Goal: Task Accomplishment & Management: Use online tool/utility

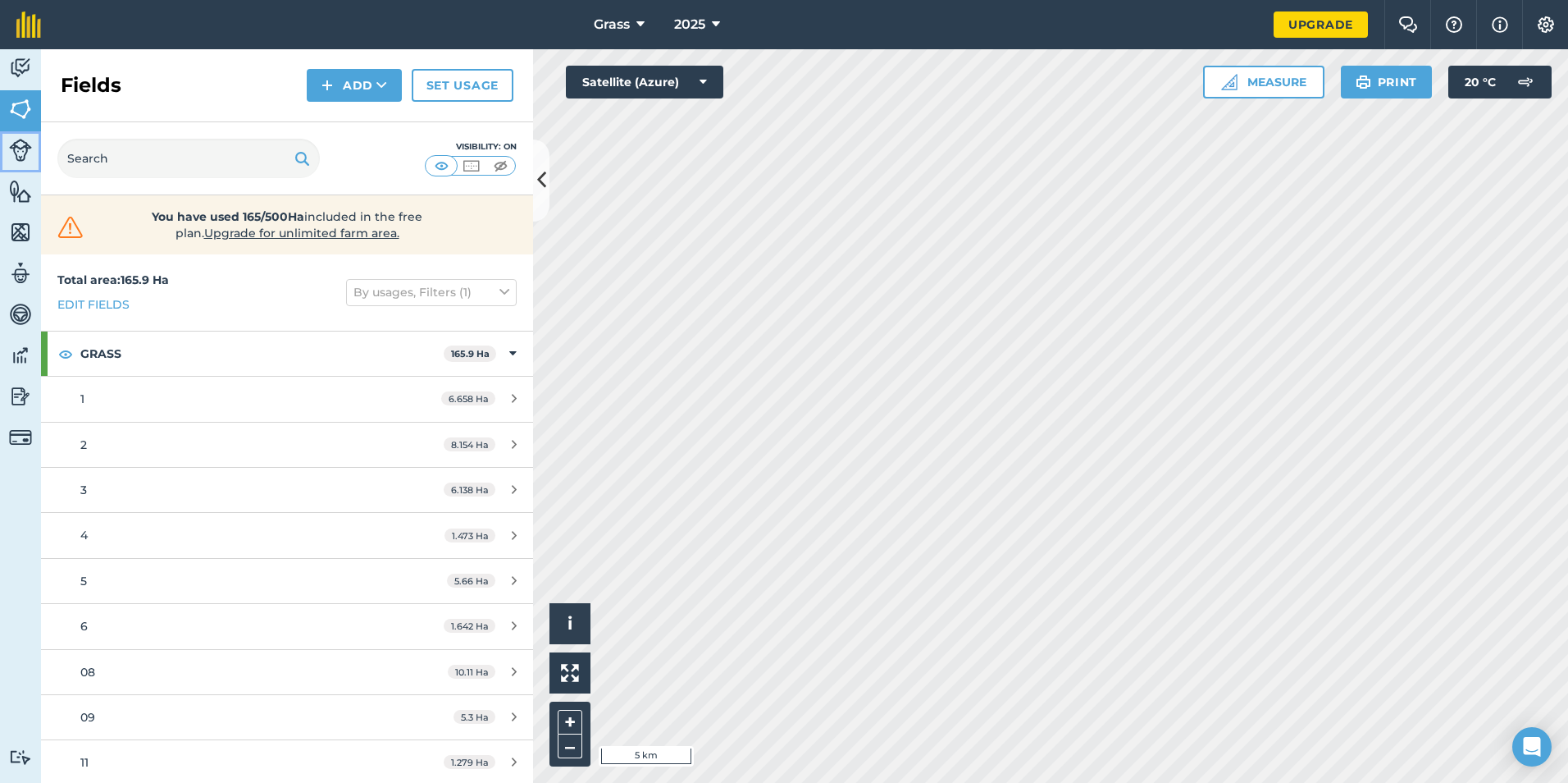
click at [24, 156] on img at bounding box center [20, 149] width 23 height 23
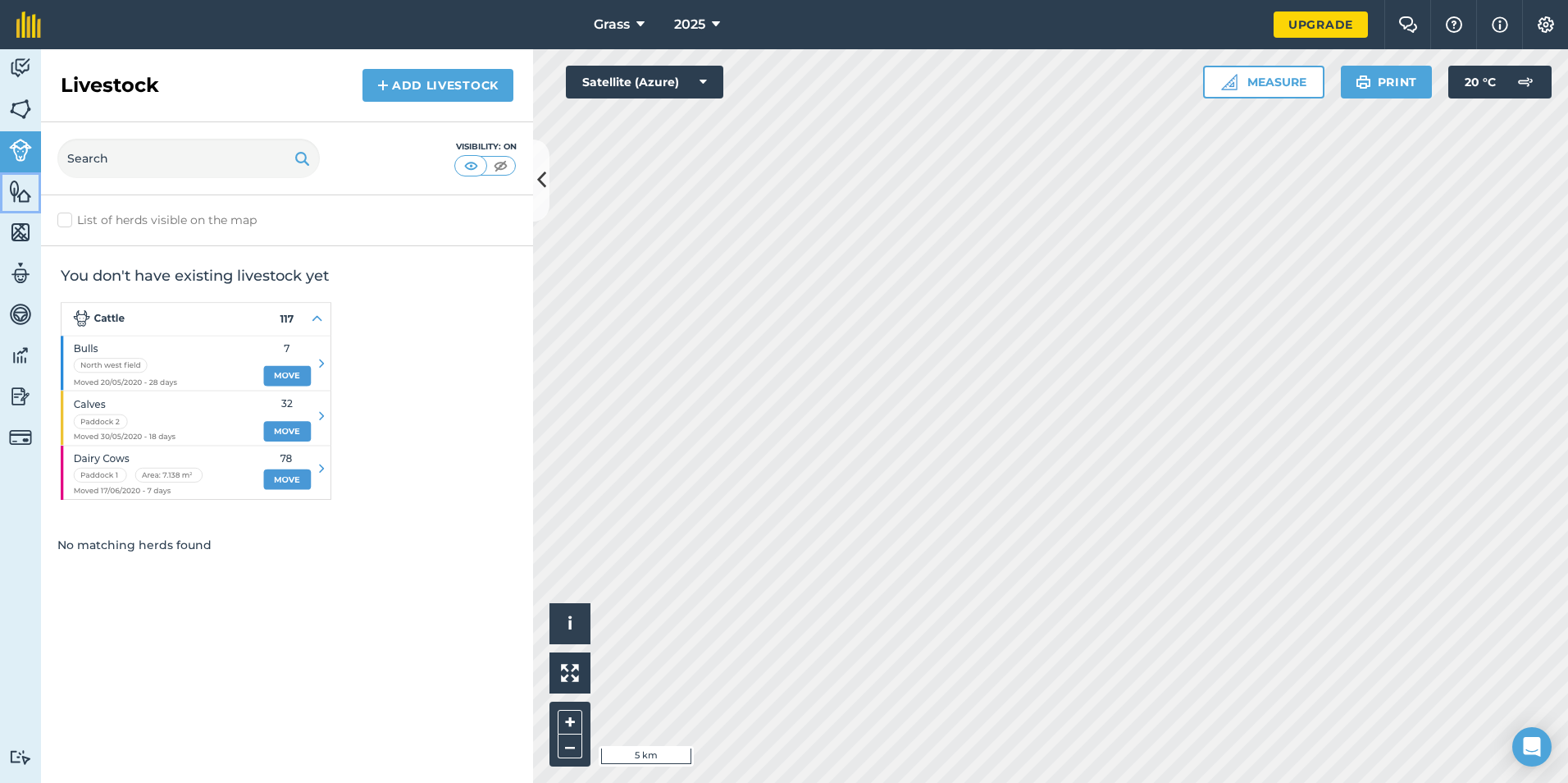
click at [17, 209] on link "Features" at bounding box center [20, 192] width 41 height 41
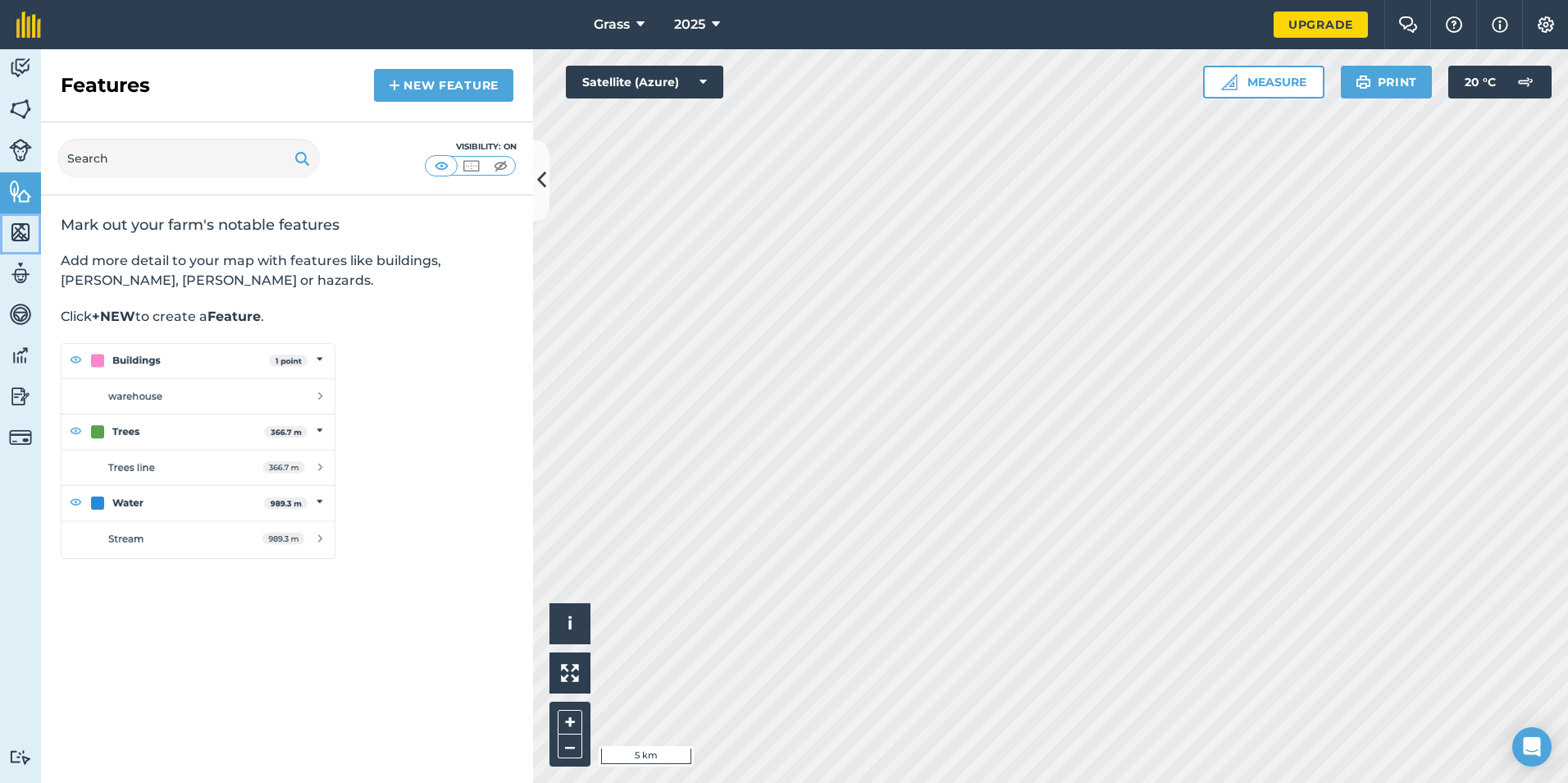
click at [15, 228] on img at bounding box center [20, 232] width 23 height 24
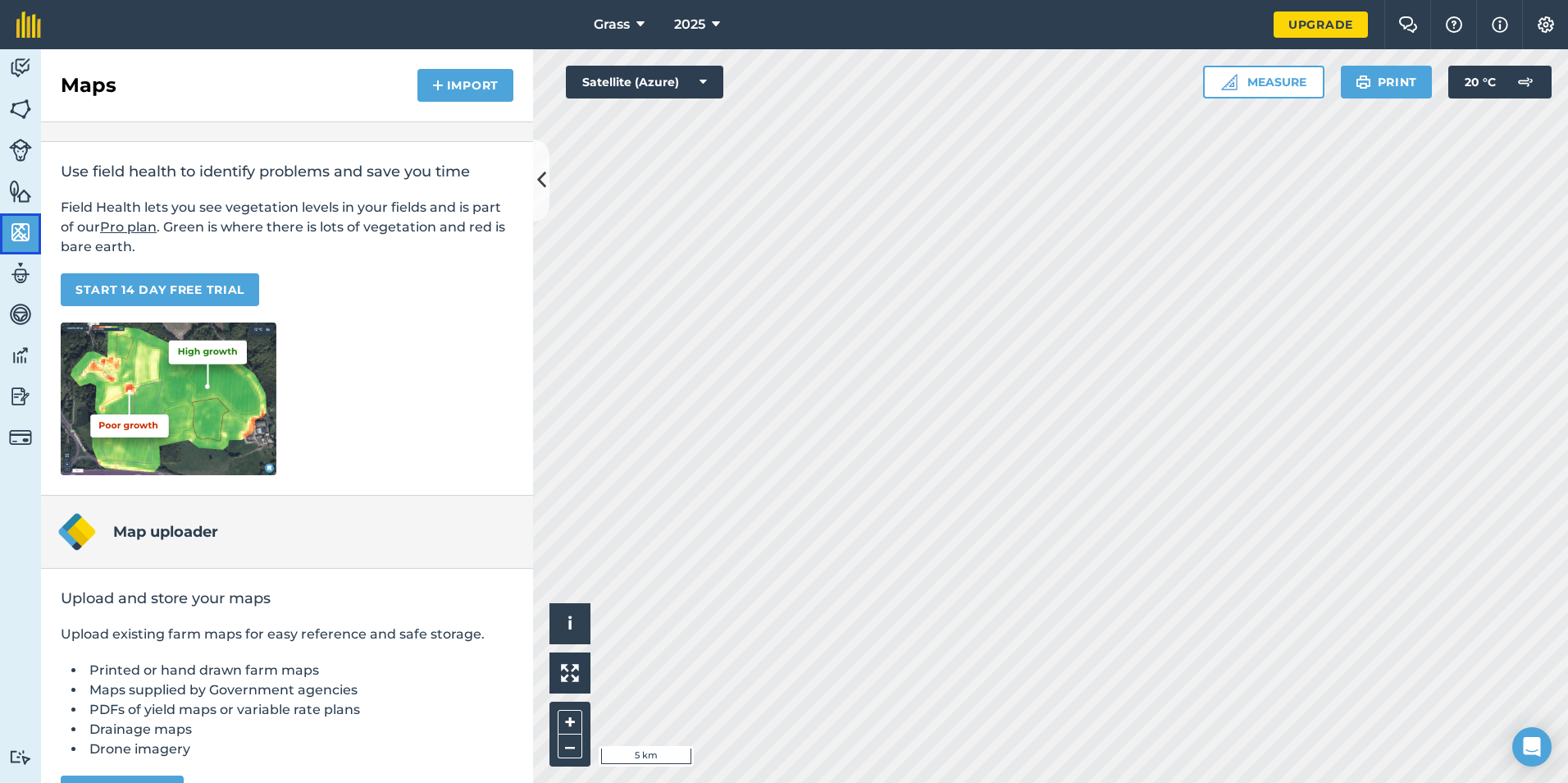
scroll to position [82, 0]
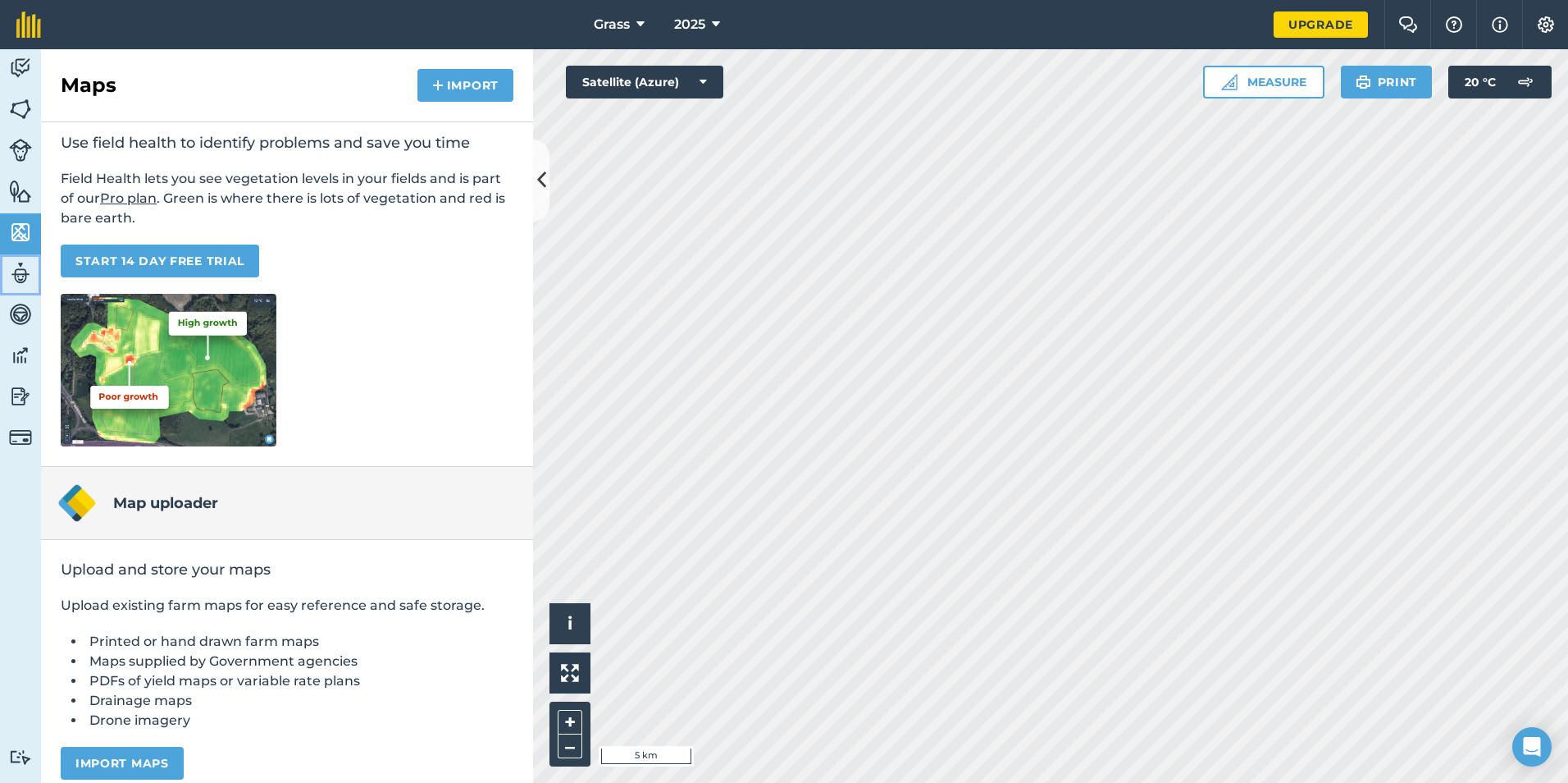
click at [33, 271] on link "Team" at bounding box center [20, 274] width 41 height 41
select select "MEMBER"
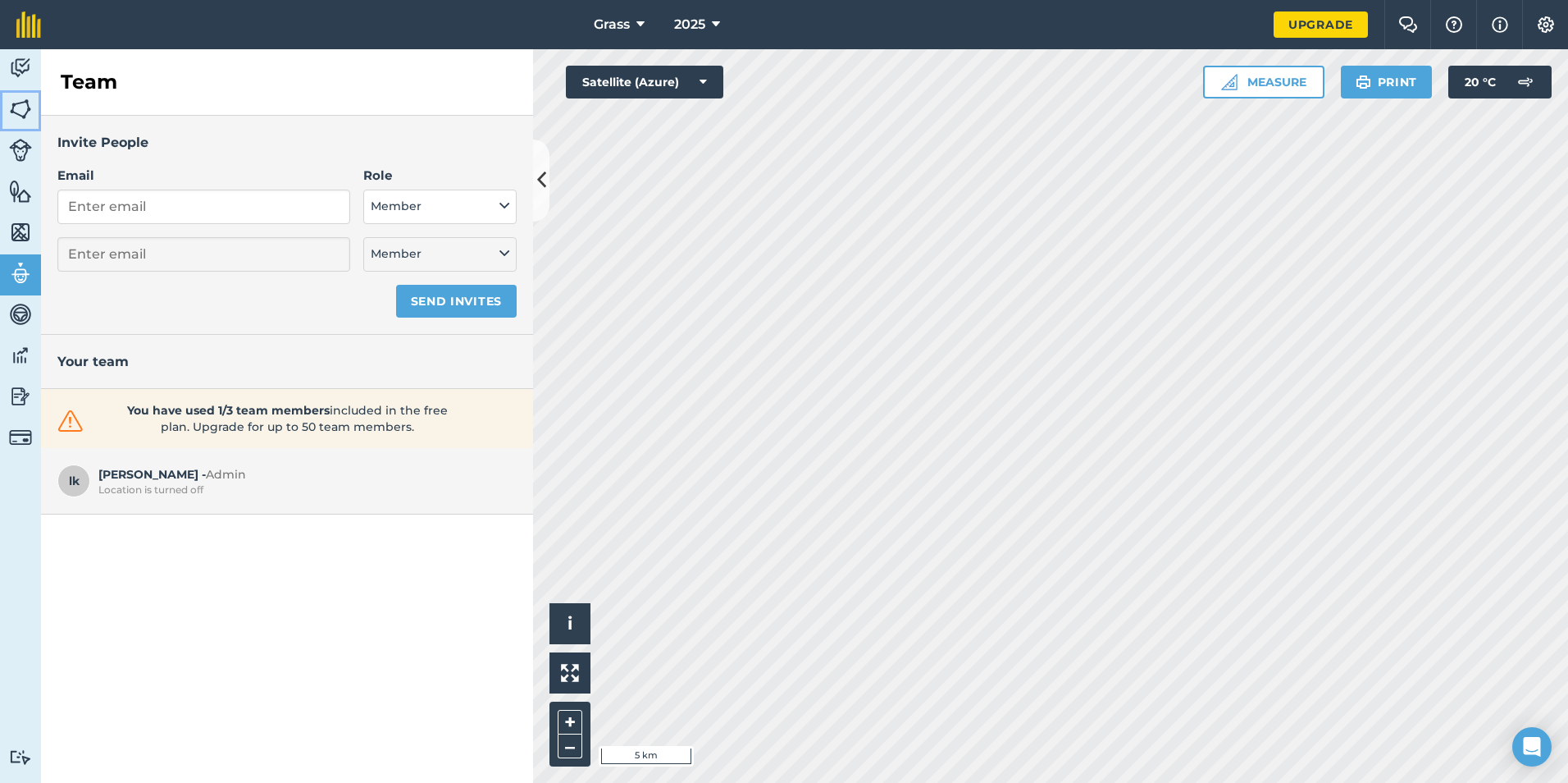
click at [13, 94] on link "Fields" at bounding box center [20, 111] width 41 height 41
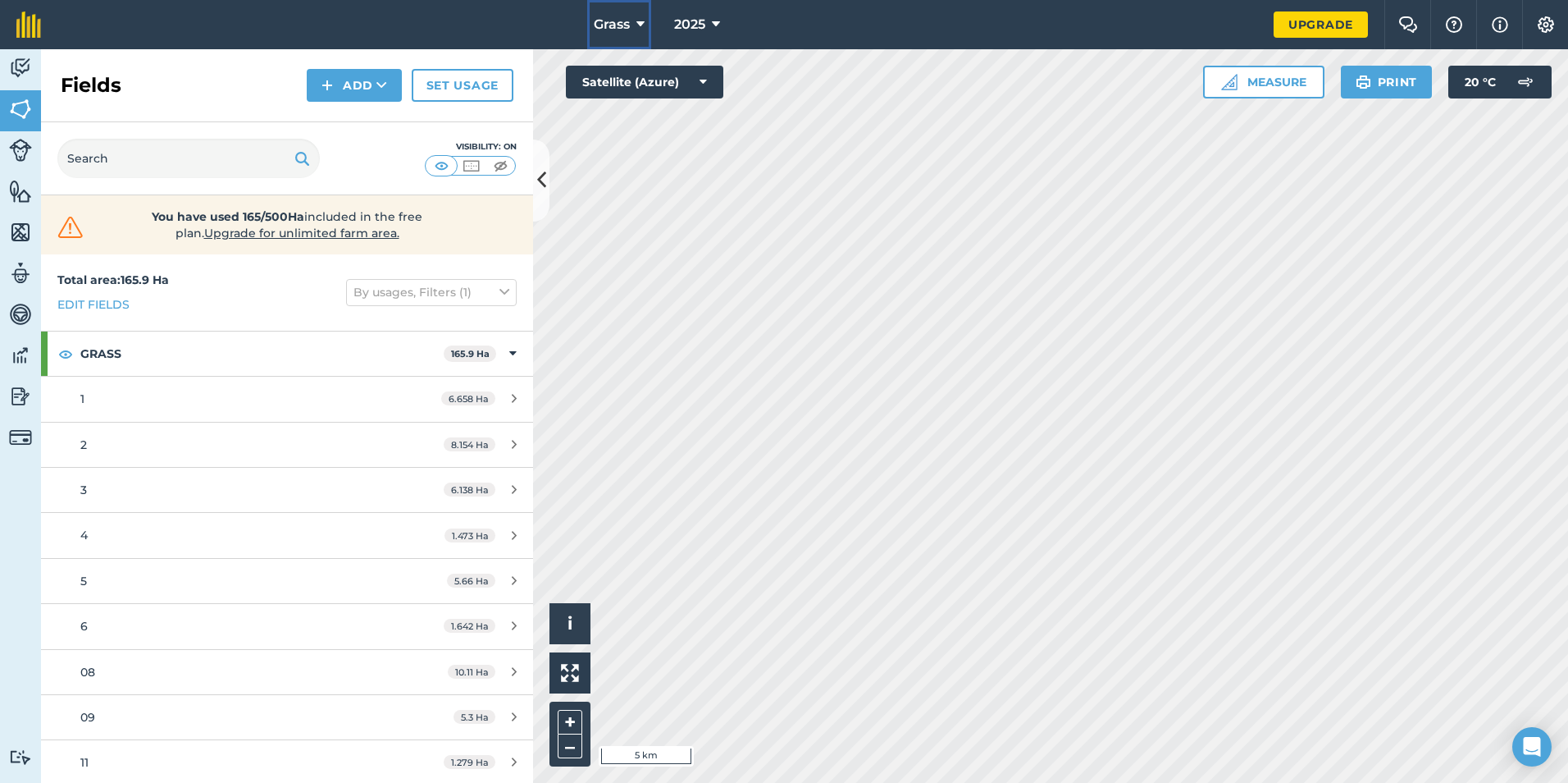
click at [612, 30] on span "Grass" at bounding box center [612, 24] width 36 height 19
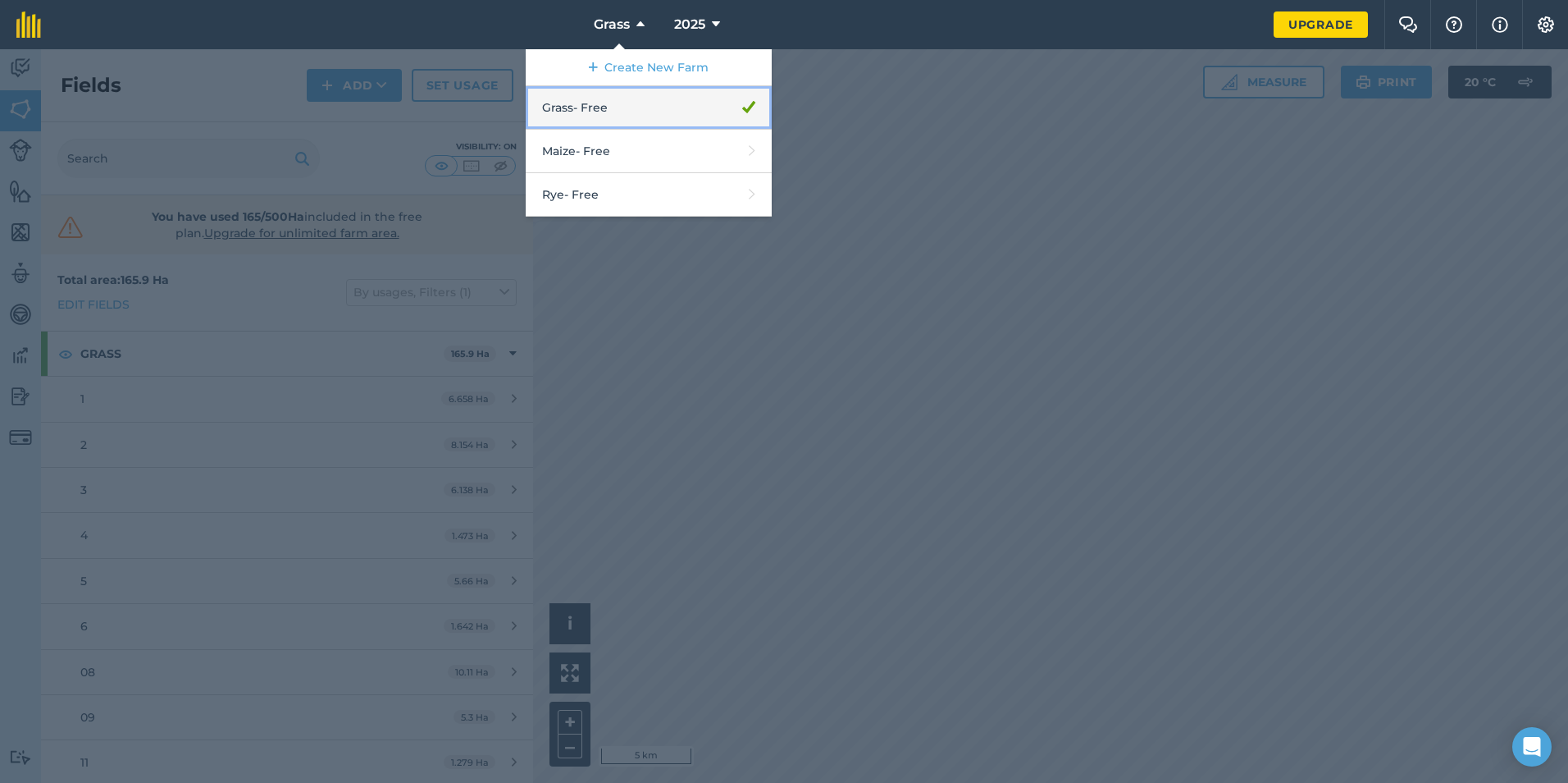
click at [593, 95] on link "Grass - Free" at bounding box center [649, 108] width 246 height 44
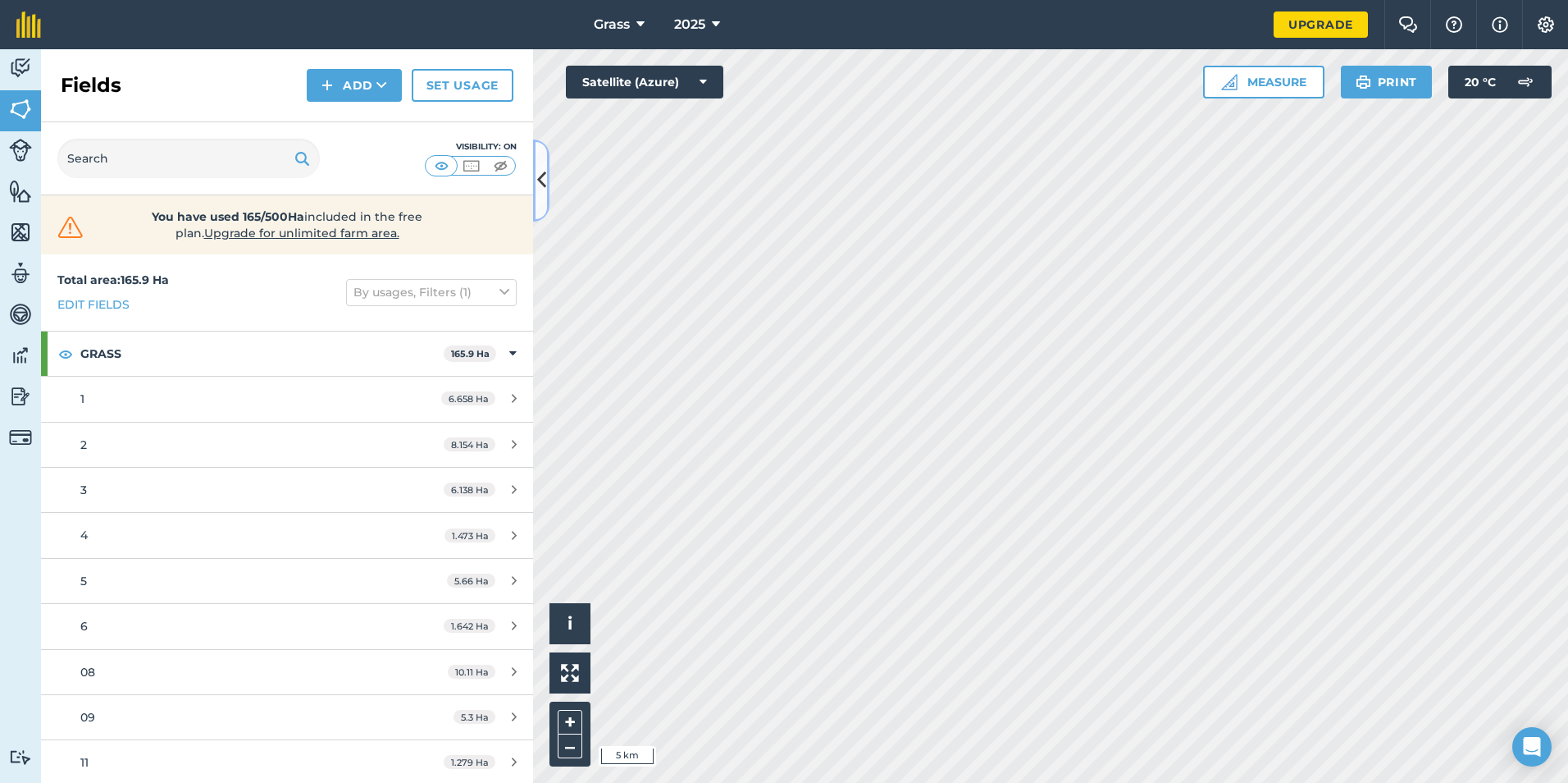
click at [533, 192] on button at bounding box center [541, 180] width 16 height 82
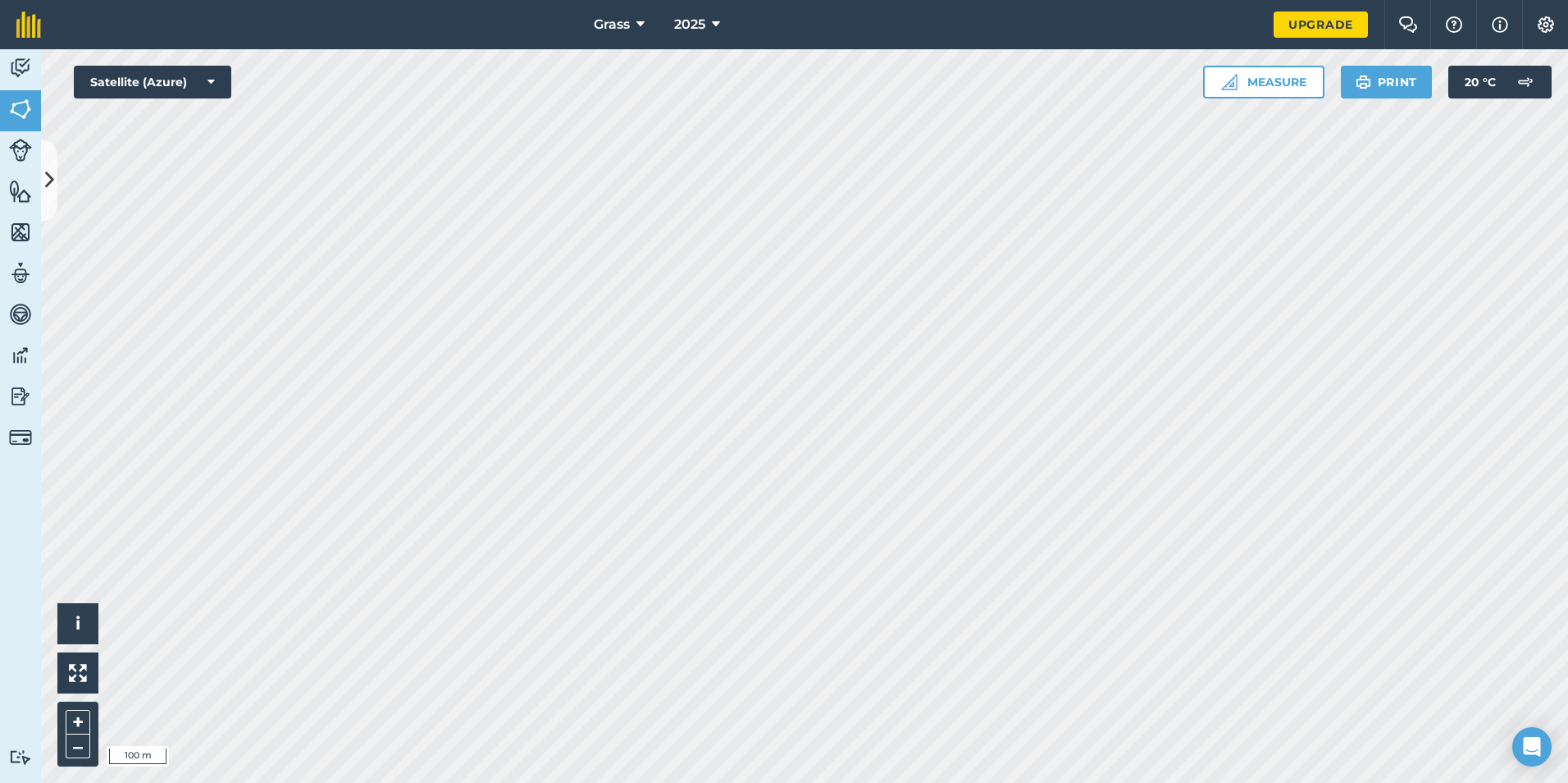
click at [580, 782] on html "Grass 2025 Upgrade Farm Chat Help Info Settings Map printing is not available o…" at bounding box center [784, 392] width 1568 height 783
click at [56, 187] on button at bounding box center [49, 180] width 16 height 82
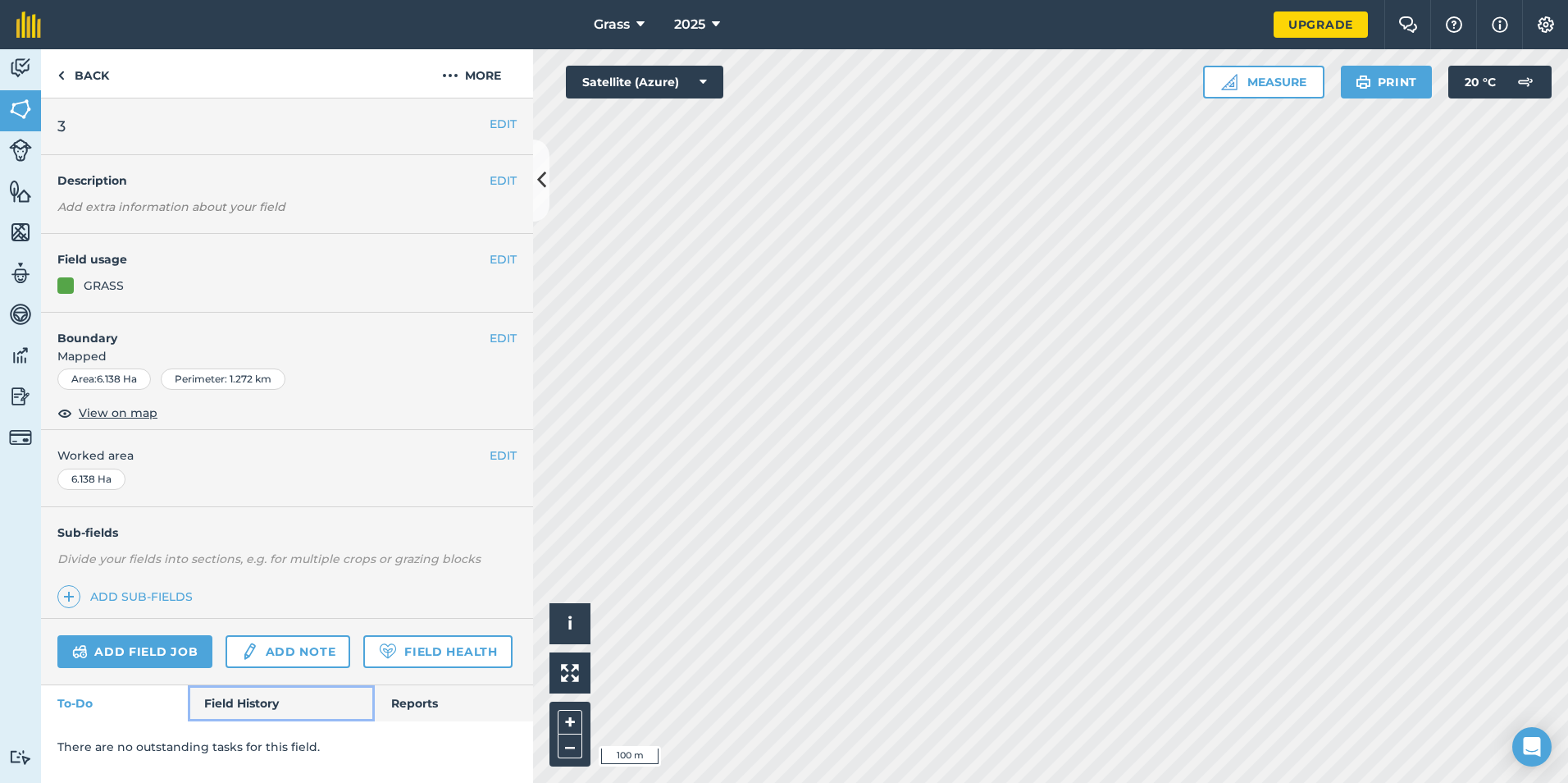
click at [232, 695] on link "Field History" at bounding box center [281, 703] width 186 height 36
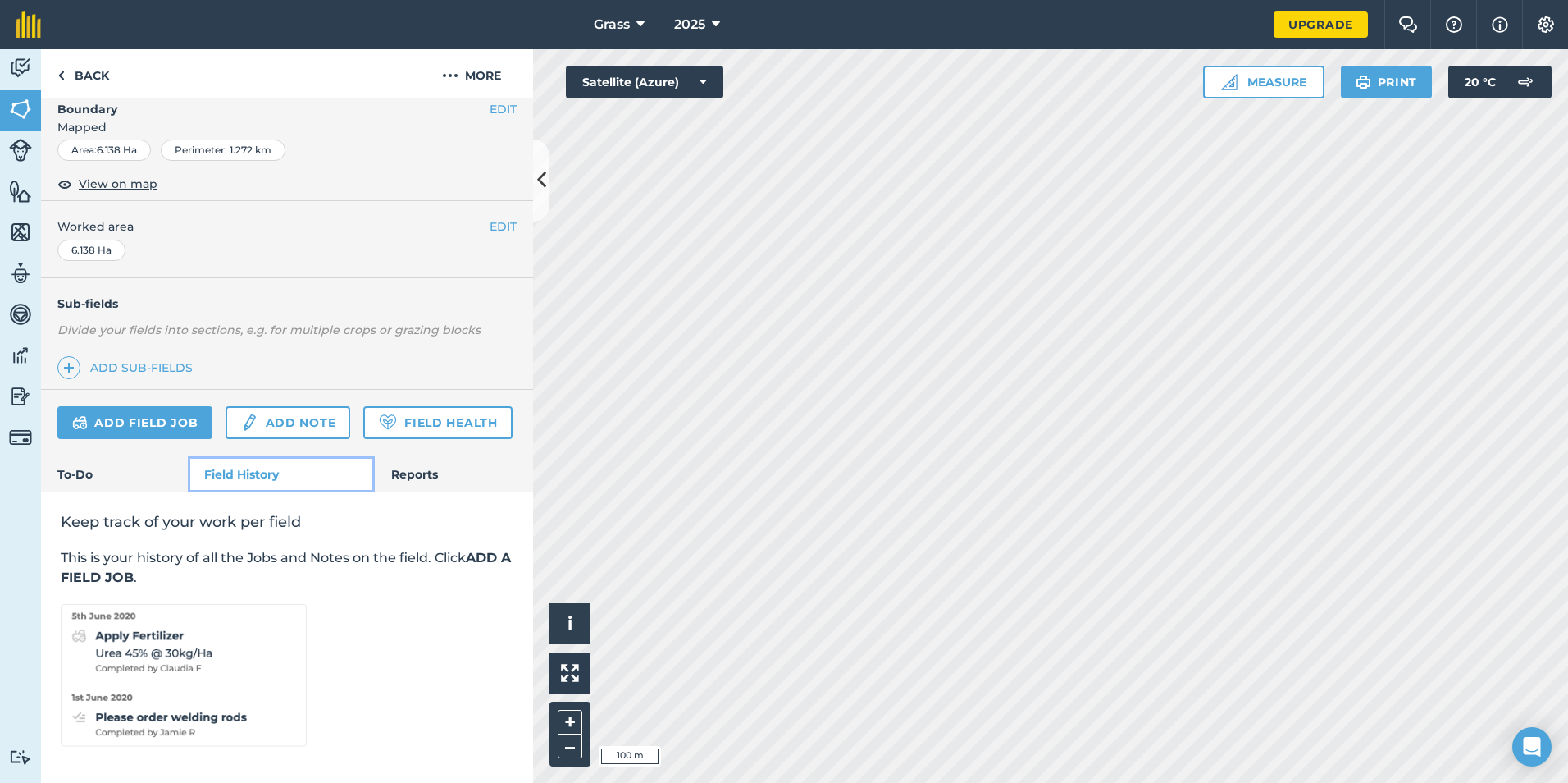
scroll to position [275, 0]
click at [185, 406] on link "Add field job" at bounding box center [135, 422] width 155 height 33
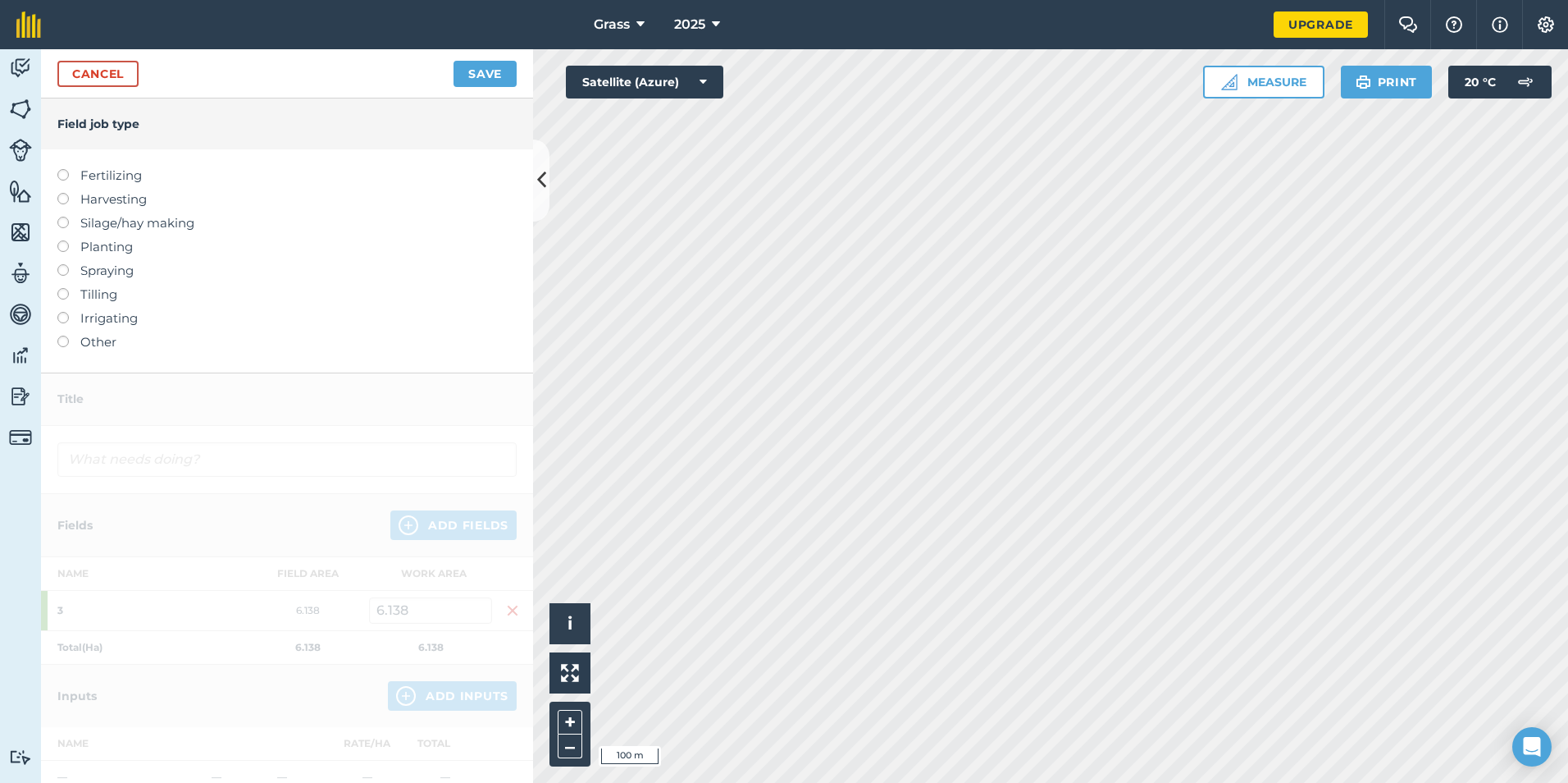
click at [131, 183] on label "Fertilizing" at bounding box center [287, 175] width 459 height 19
type input "Fertilizing"
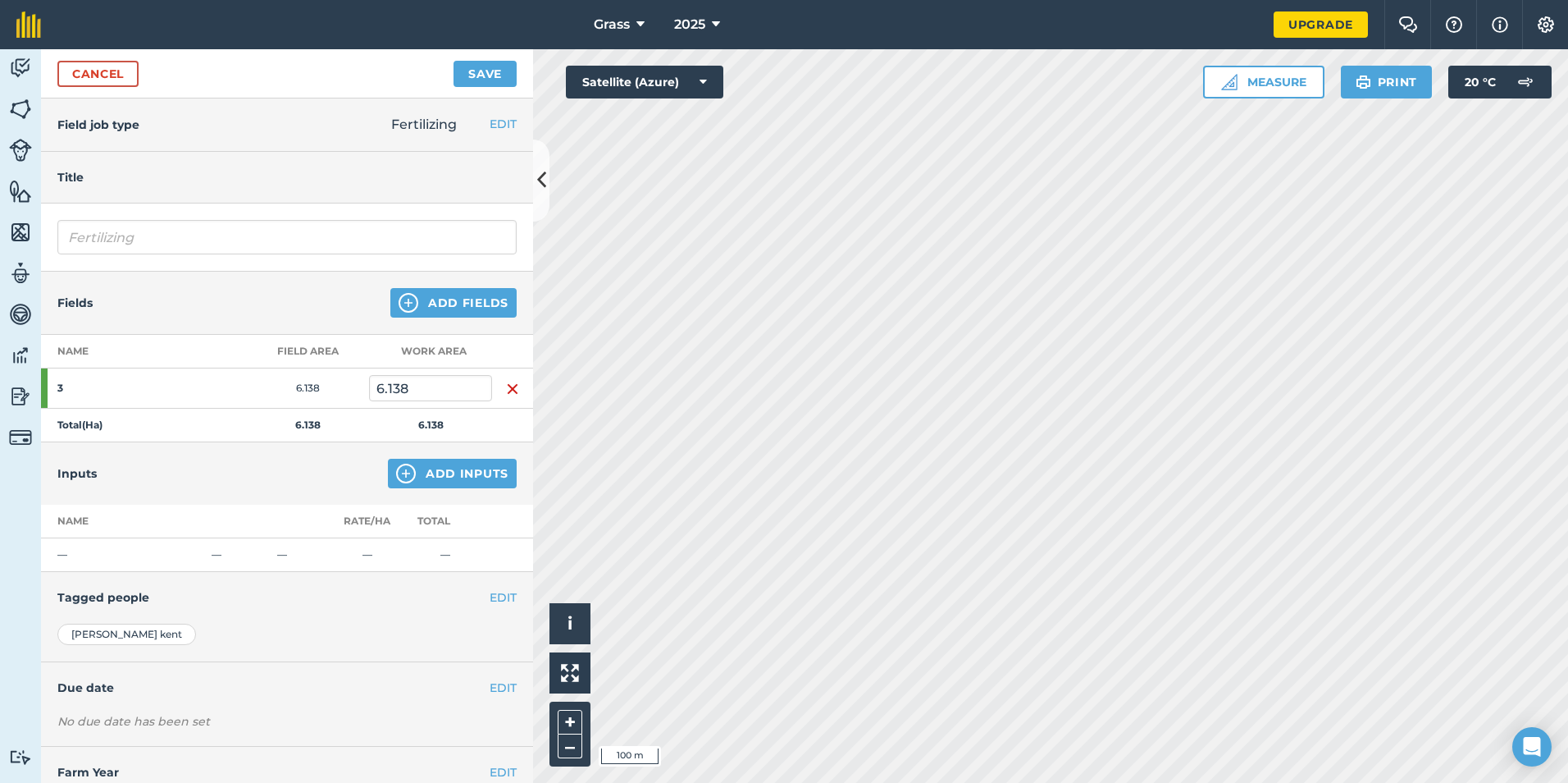
scroll to position [51, 0]
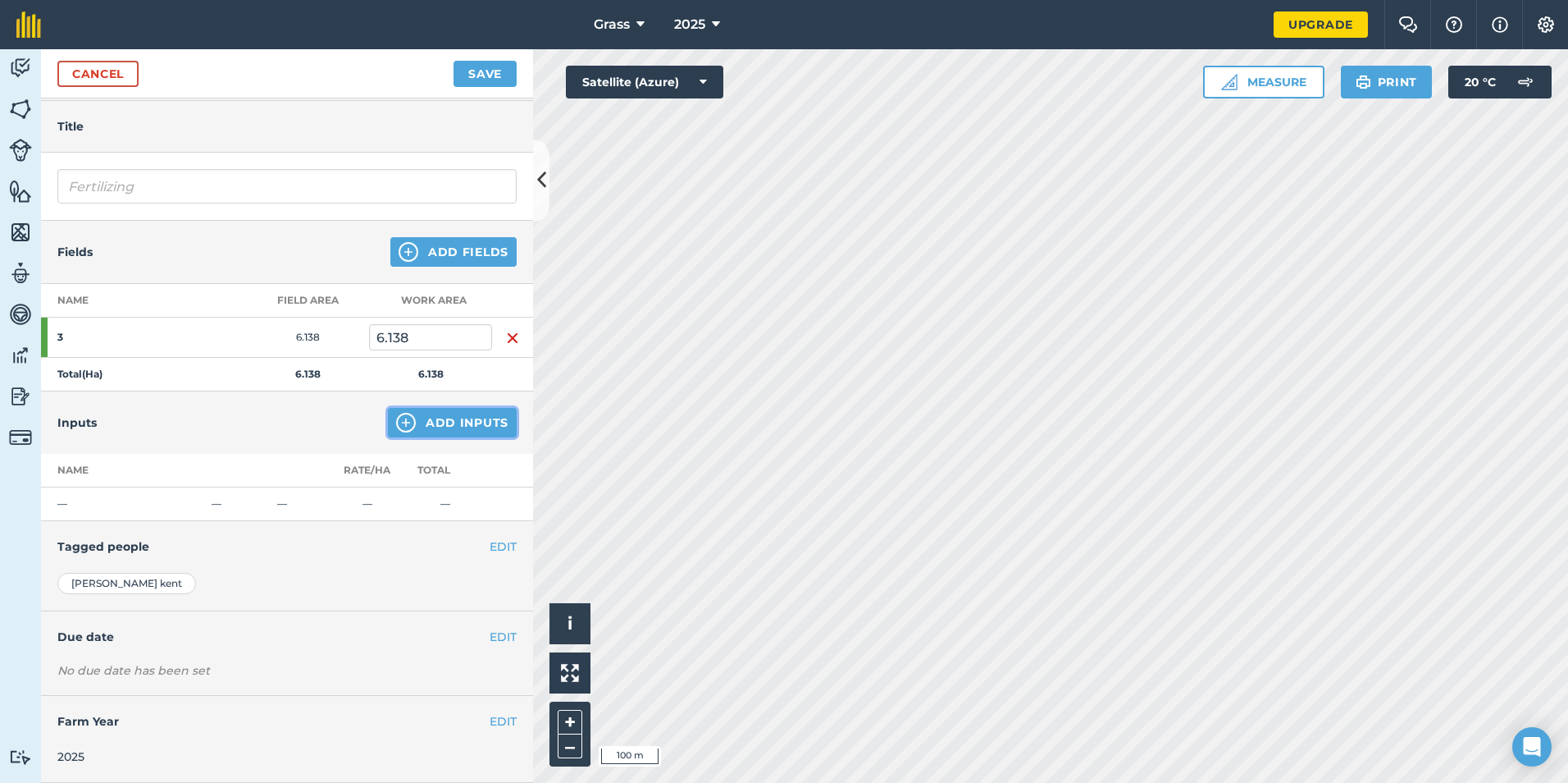
click at [409, 421] on button "Add Inputs" at bounding box center [452, 422] width 129 height 30
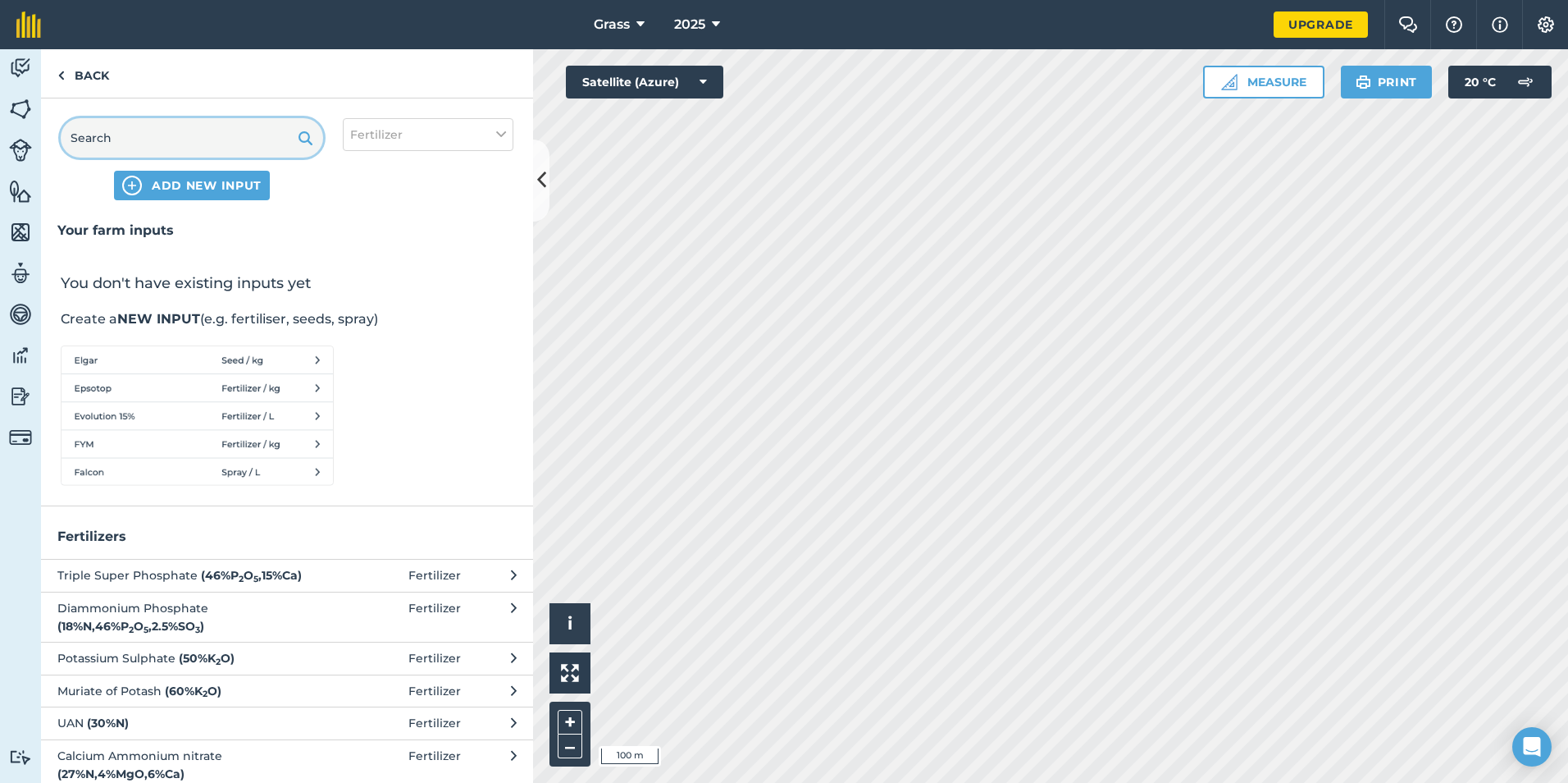
click at [194, 145] on input "text" at bounding box center [191, 138] width 262 height 40
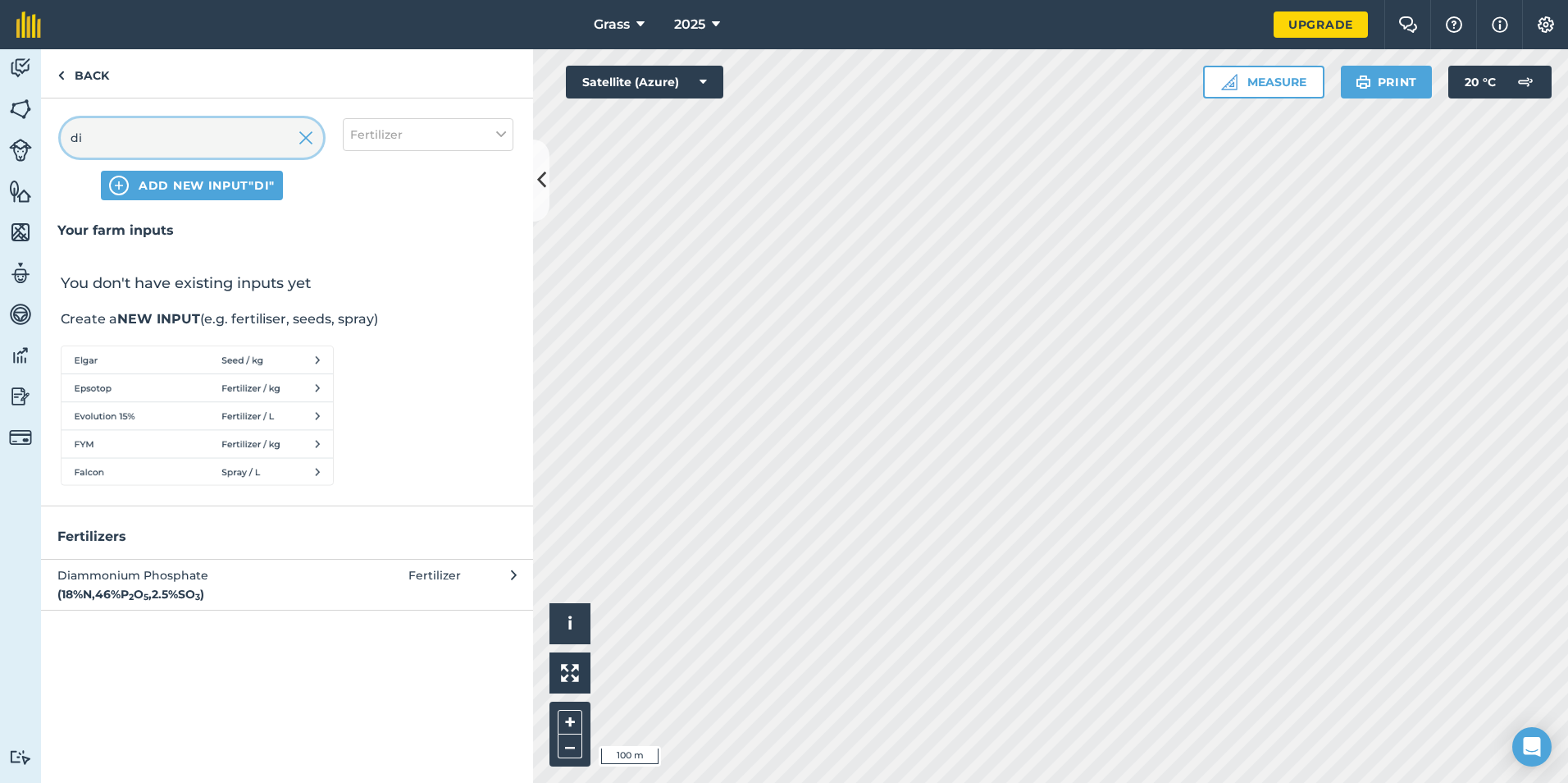
type input "d"
type input "Digestate"
click at [232, 174] on button "ADD NEW INPUT "Digestate"" at bounding box center [192, 185] width 241 height 30
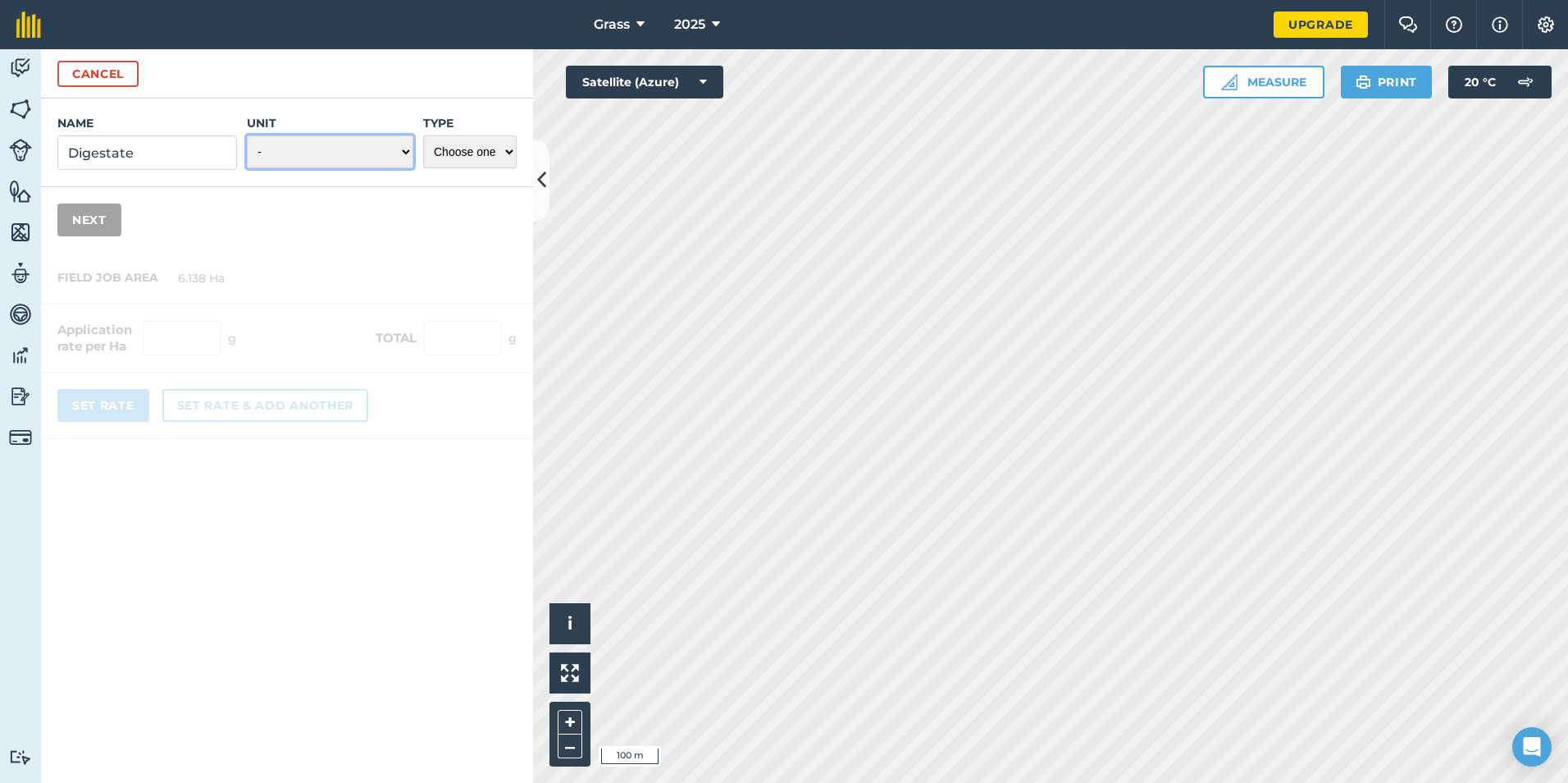
click at [412, 145] on select "- Grams/g Kilograms/kg Metric tonnes/t Millilitres/ml Litres/L Ounces/oz Pounds…" at bounding box center [330, 151] width 166 height 33
select select "CUBIC_METER"
click at [247, 135] on select "- Grams/g Kilograms/kg Metric tonnes/t Millilitres/ml Litres/L Ounces/oz Pounds…" at bounding box center [330, 151] width 166 height 33
click at [498, 162] on select "Choose one Fertilizer Seed Spray Fuel Other" at bounding box center [470, 151] width 94 height 33
select select "FERTILIZER"
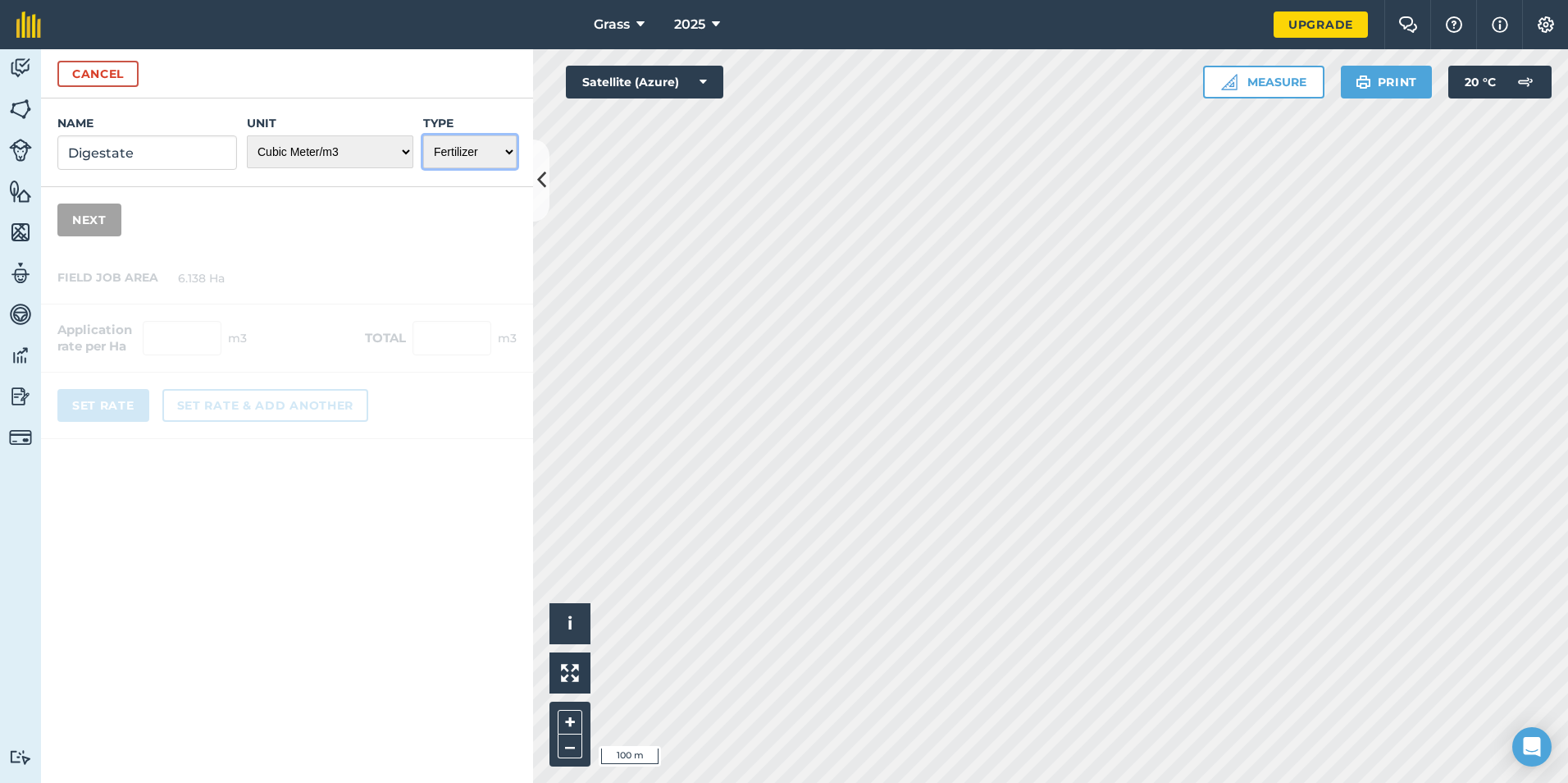
click at [423, 135] on select "Choose one Fertilizer Seed Spray Fuel Other" at bounding box center [470, 151] width 94 height 33
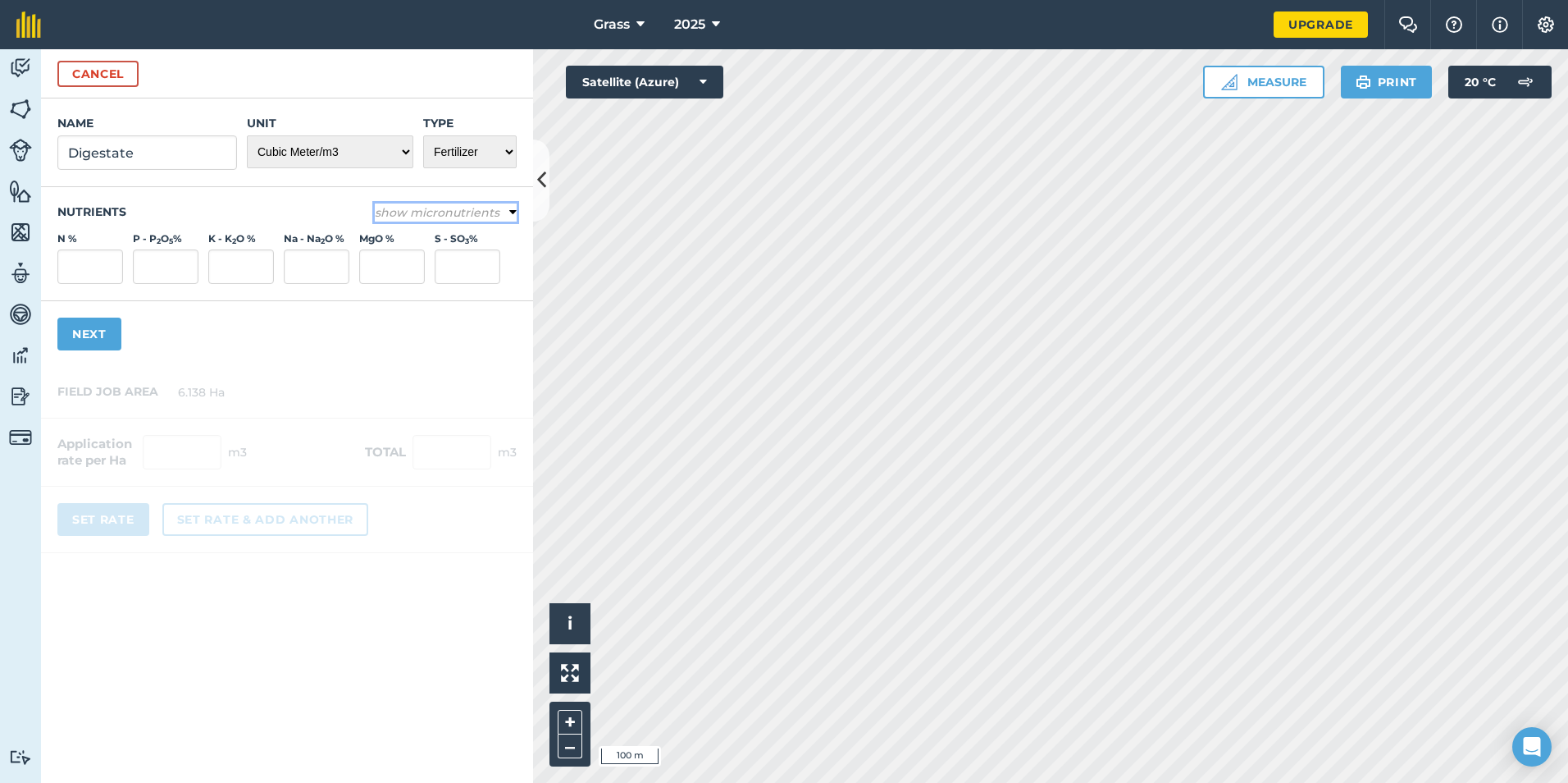
click at [443, 217] on em "show micronutrients" at bounding box center [437, 213] width 125 height 15
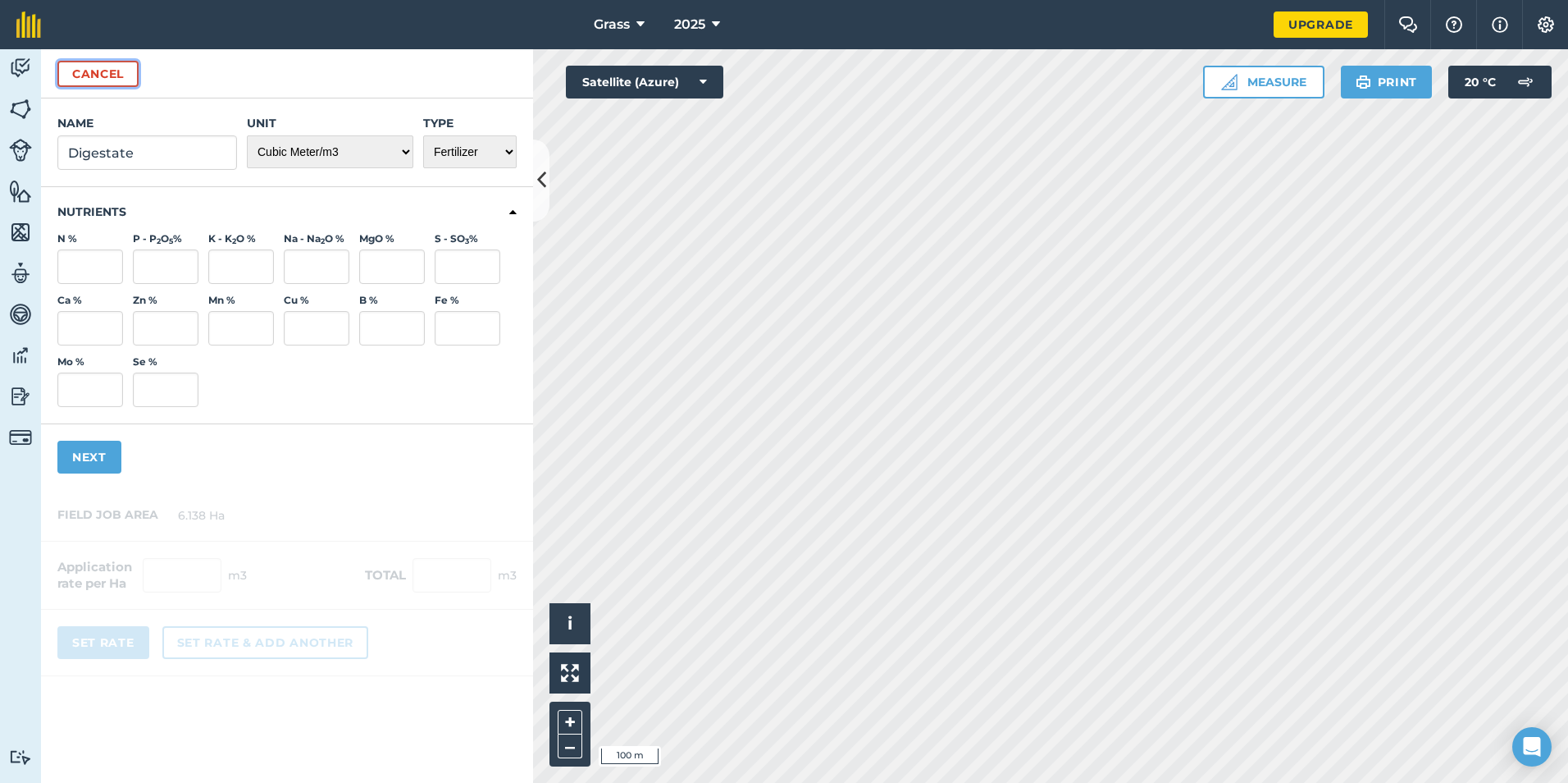
click at [98, 73] on button "Cancel" at bounding box center [98, 73] width 81 height 26
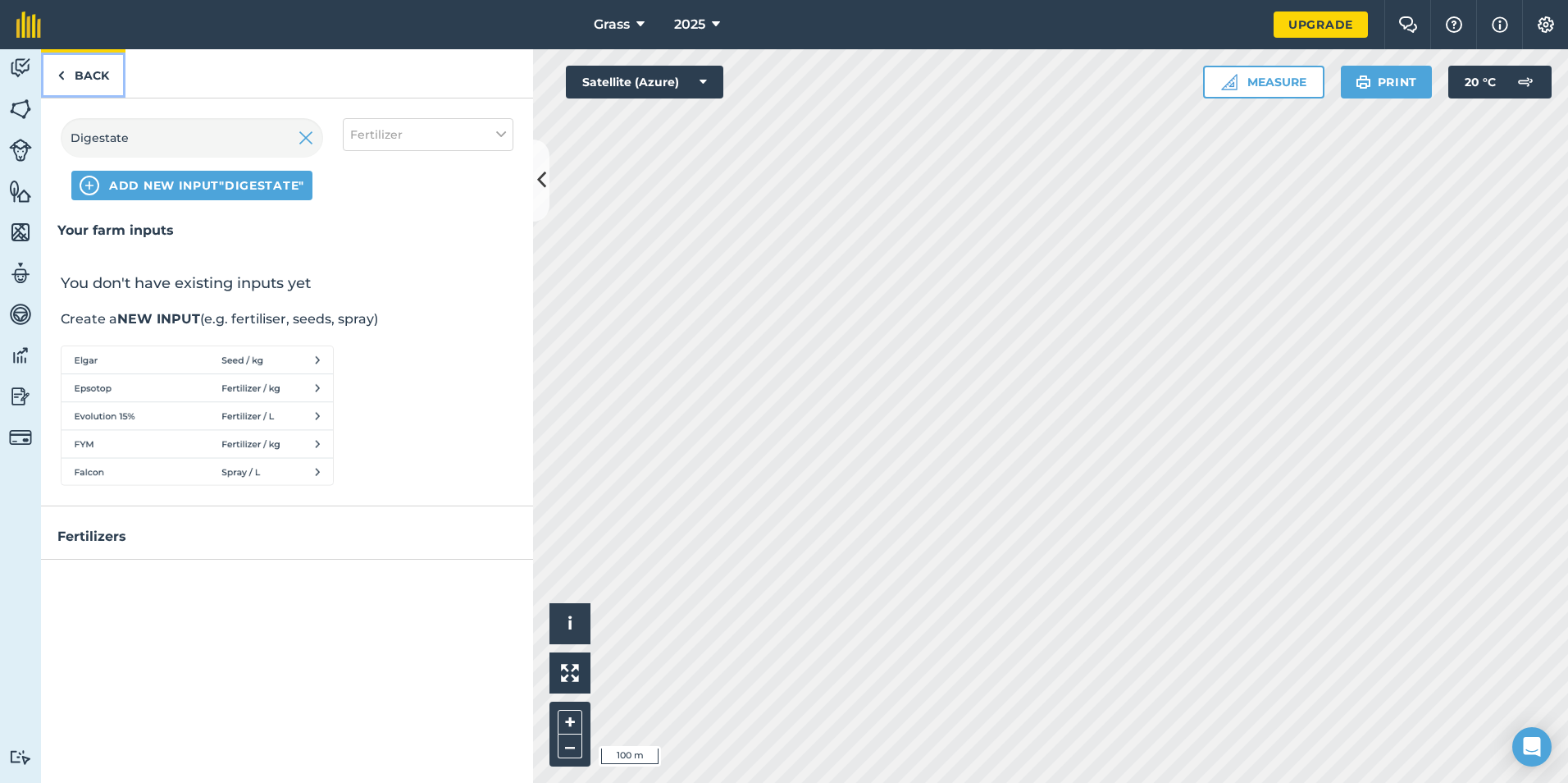
click at [98, 73] on link "Back" at bounding box center [84, 73] width 84 height 48
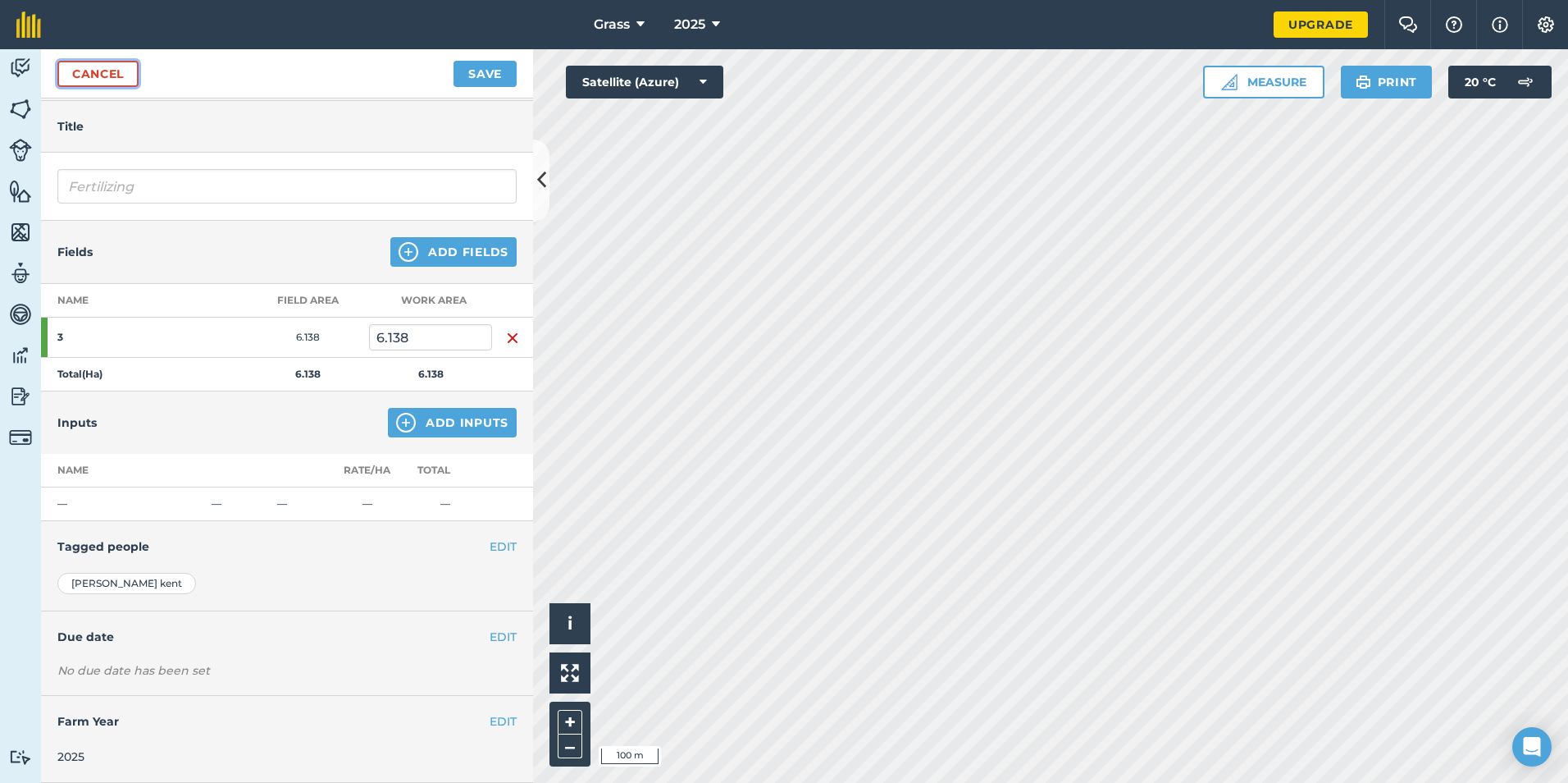
click at [98, 73] on link "Cancel" at bounding box center [98, 73] width 81 height 26
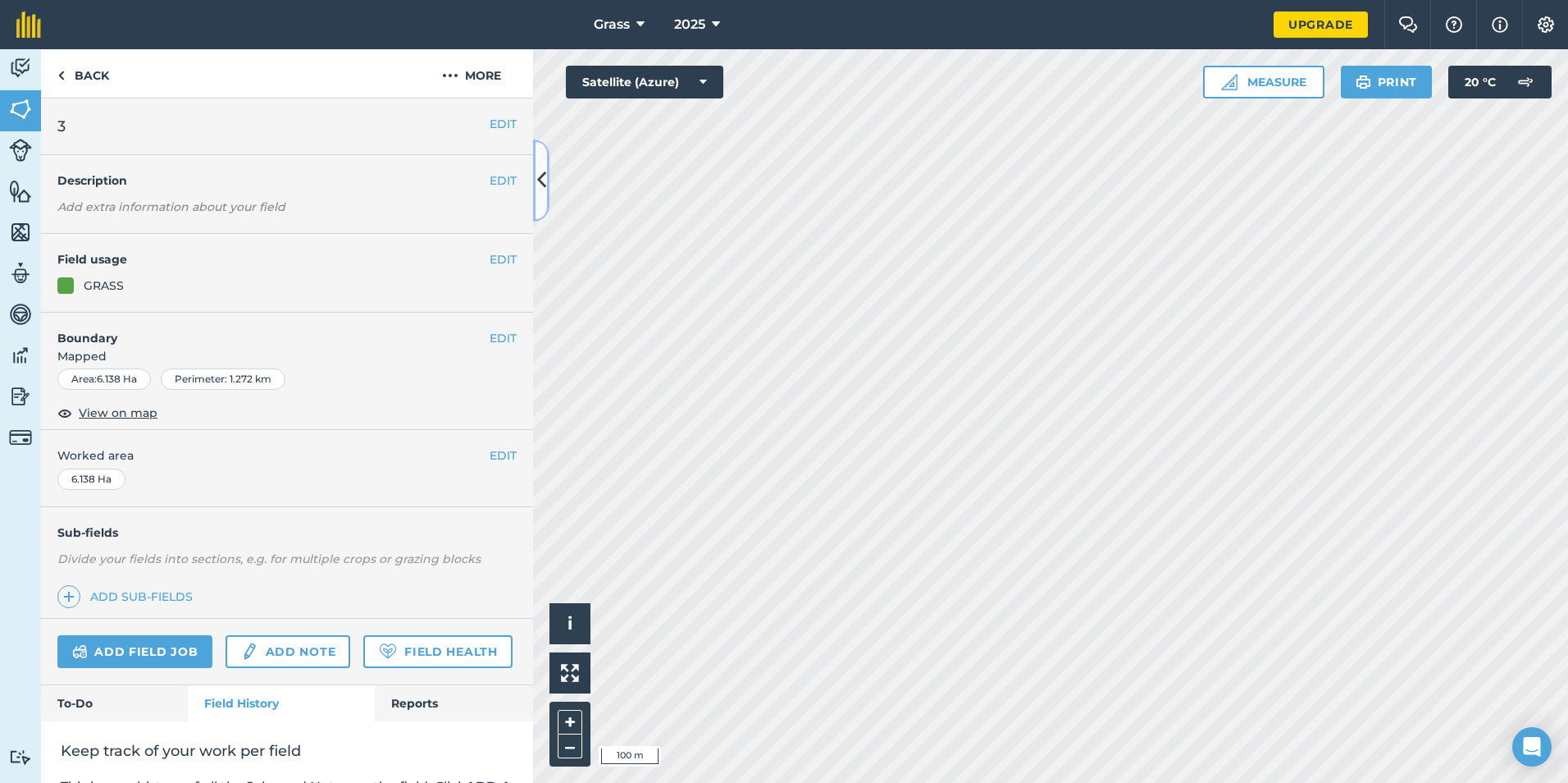
click at [540, 192] on icon at bounding box center [542, 180] width 9 height 29
